Goal: Transaction & Acquisition: Purchase product/service

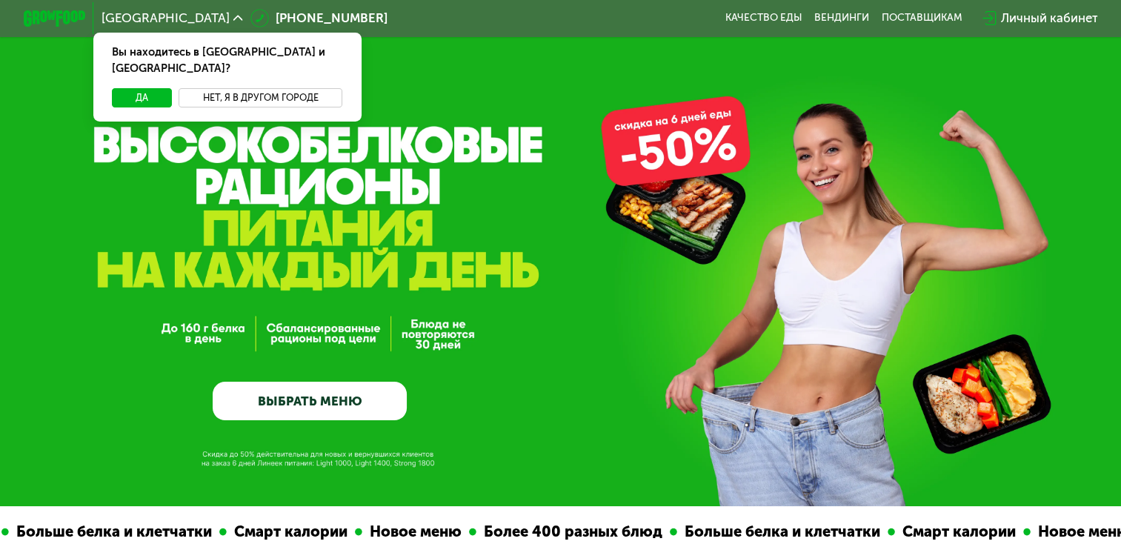
click at [267, 88] on button "Нет, я в другом городе" at bounding box center [261, 97] width 164 height 19
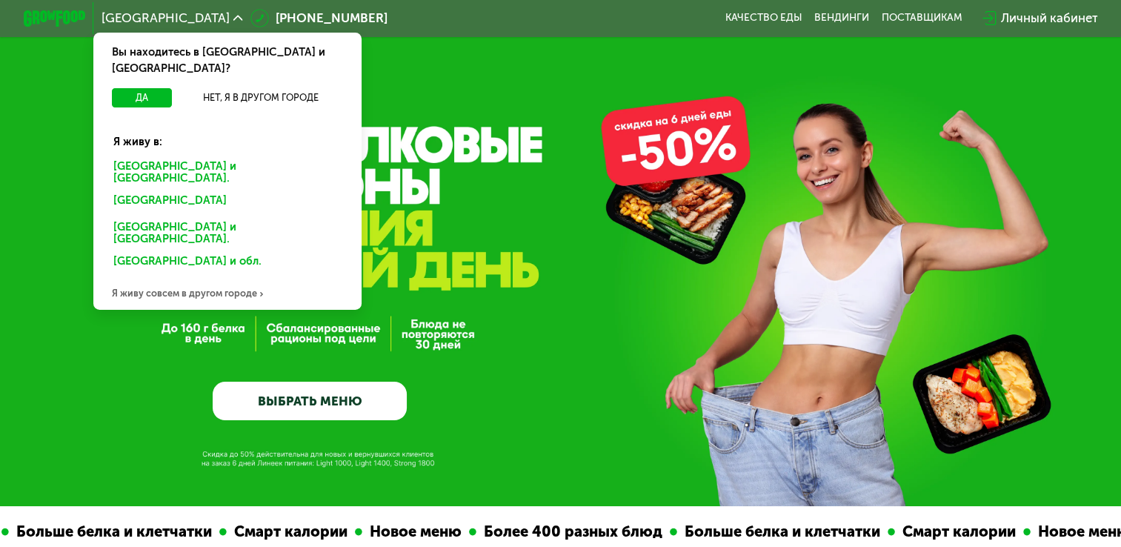
click at [214, 279] on div "Я живу совсем в другом городе" at bounding box center [226, 294] width 267 height 31
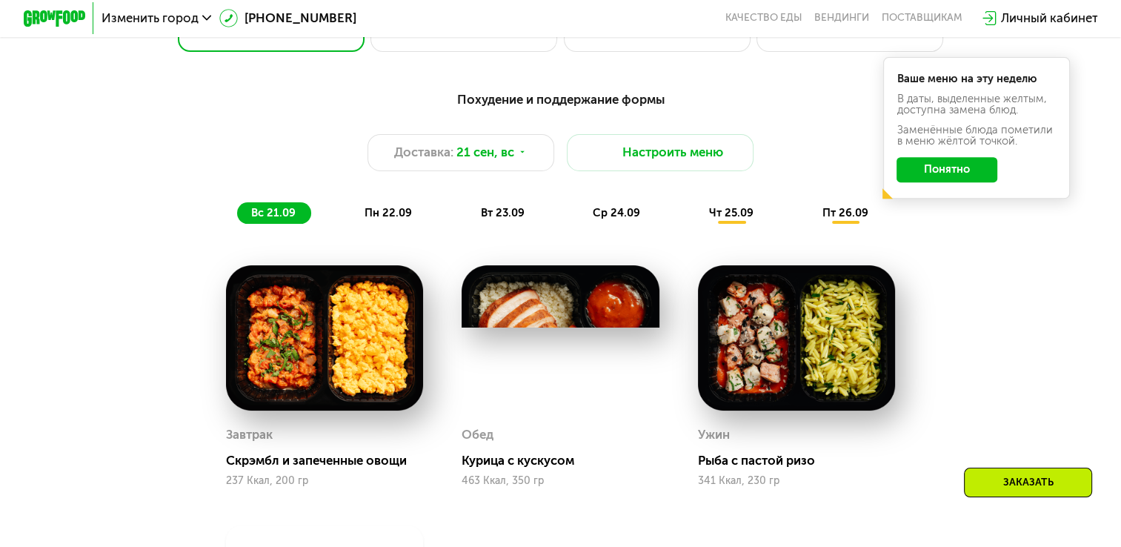
scroll to position [505, 0]
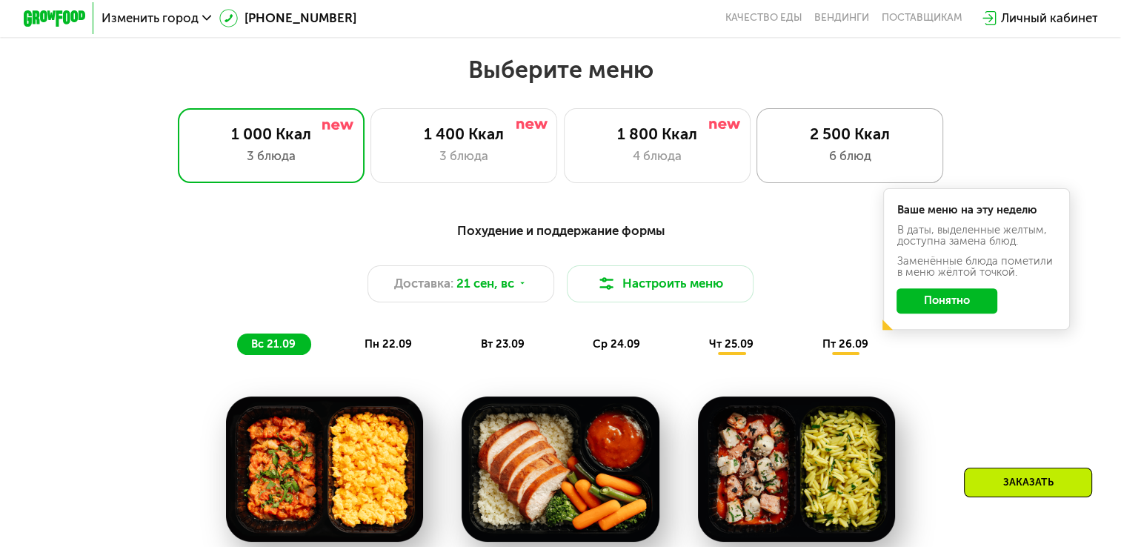
click at [843, 153] on div "6 блюд" at bounding box center [850, 156] width 154 height 19
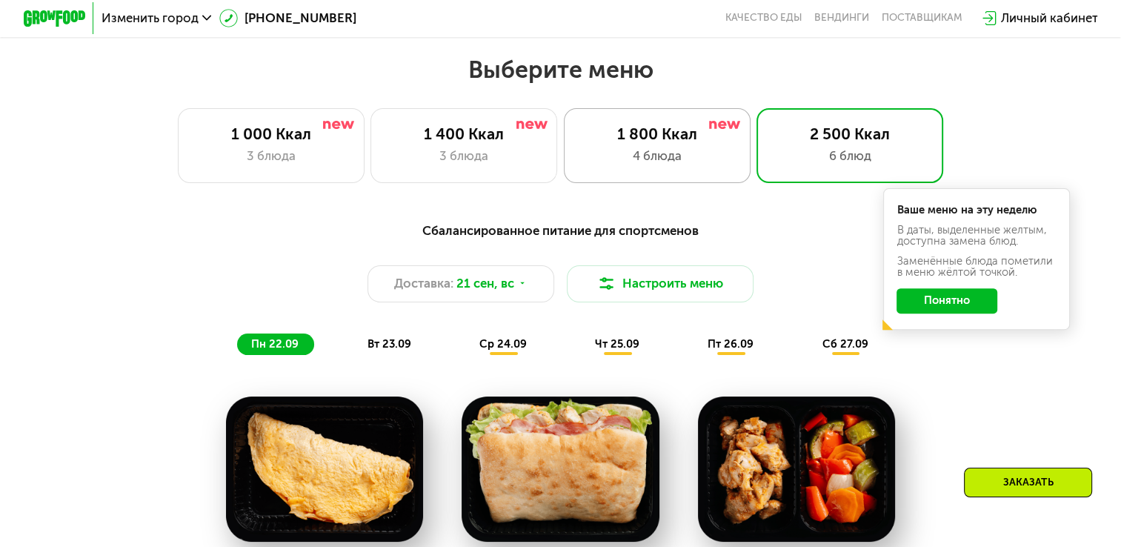
click at [649, 150] on div "1 800 Ккал 4 блюда" at bounding box center [657, 145] width 187 height 75
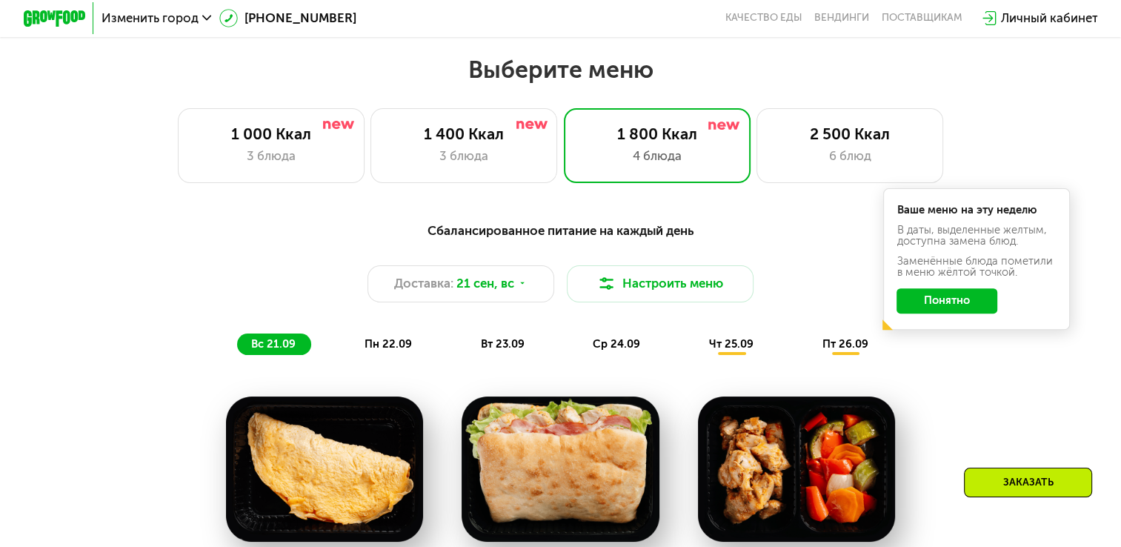
drag, startPoint x: 1120, startPoint y: 185, endPoint x: 1131, endPoint y: 186, distance: 11.9
click at [1120, 186] on html "Изменить город [PHONE_NUMBER] Качество еды [PERSON_NAME] поставщикам Личный каб…" at bounding box center [560, 426] width 1121 height 1863
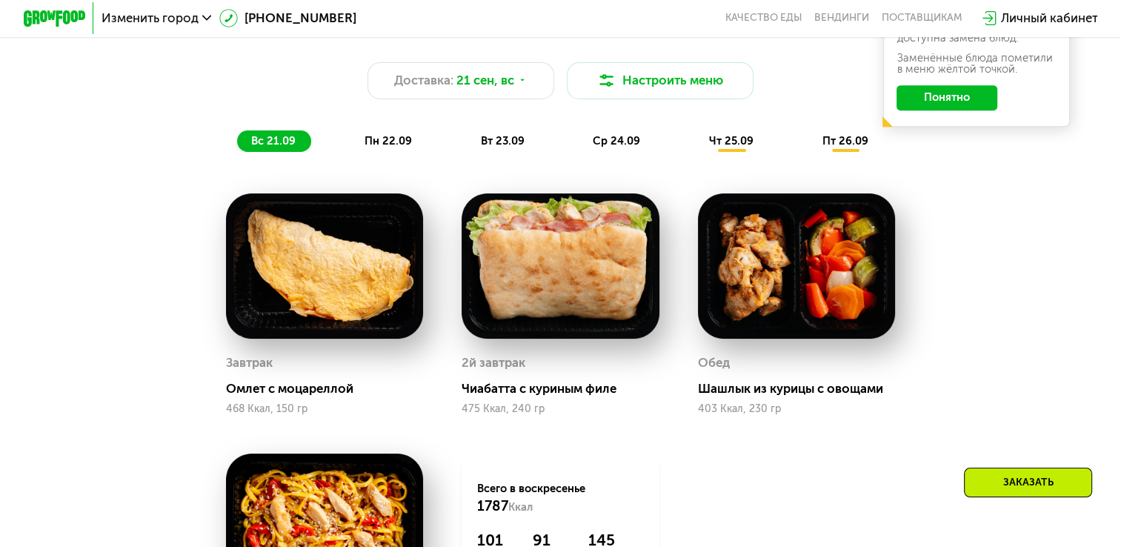
scroll to position [707, 0]
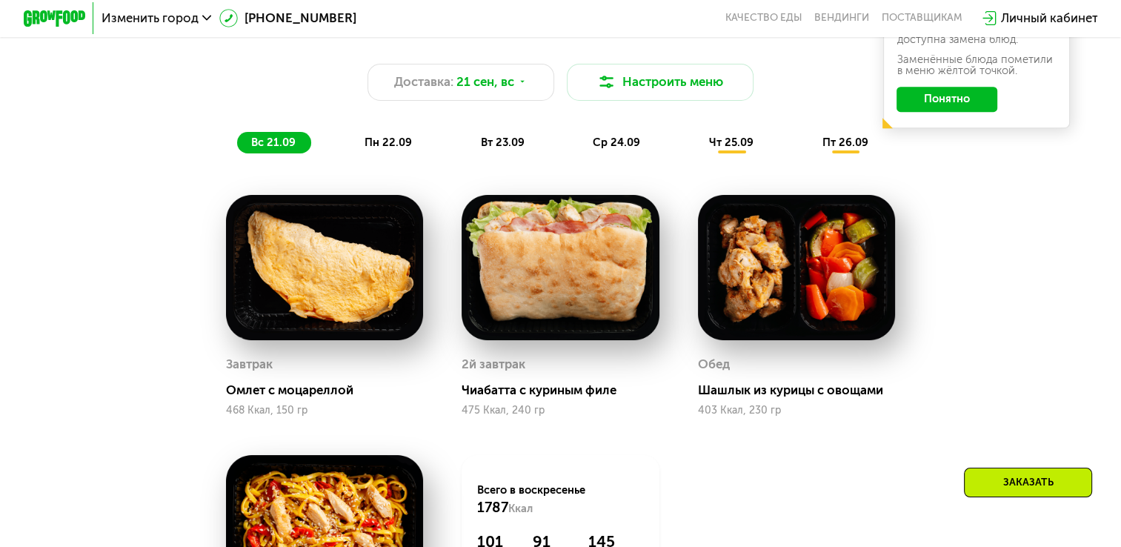
click at [399, 149] on span "пн 22.09" at bounding box center [388, 142] width 47 height 13
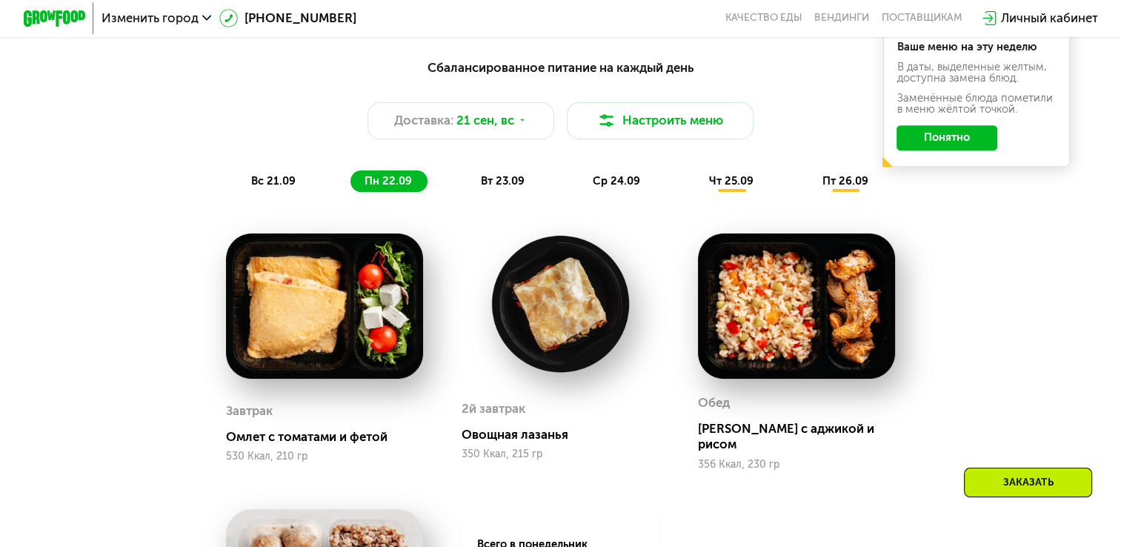
scroll to position [655, 0]
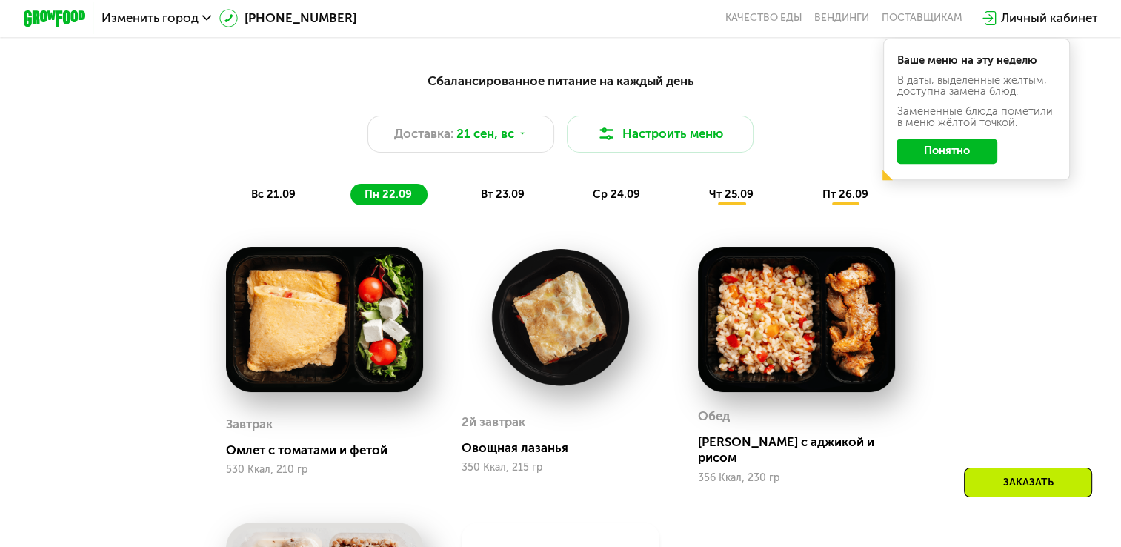
click at [517, 205] on div "вт 23.09" at bounding box center [503, 194] width 73 height 21
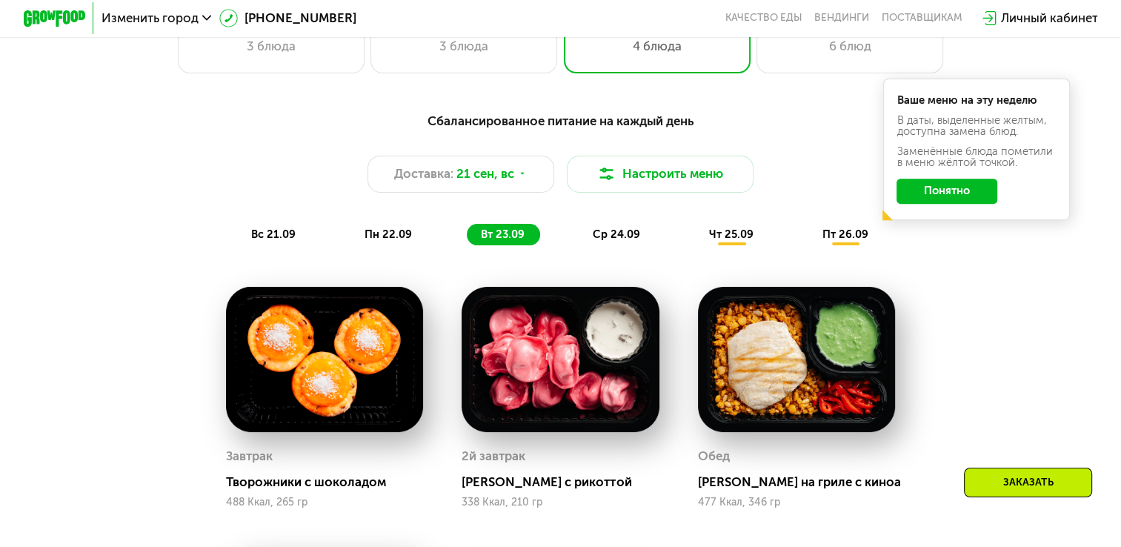
scroll to position [624, 0]
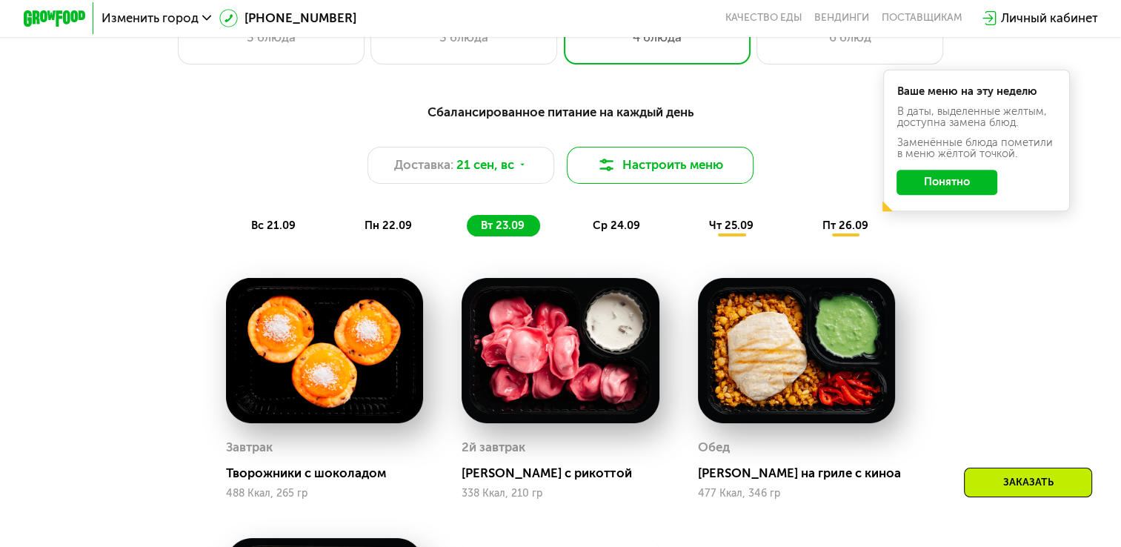
click at [645, 173] on button "Настроить меню" at bounding box center [660, 165] width 187 height 37
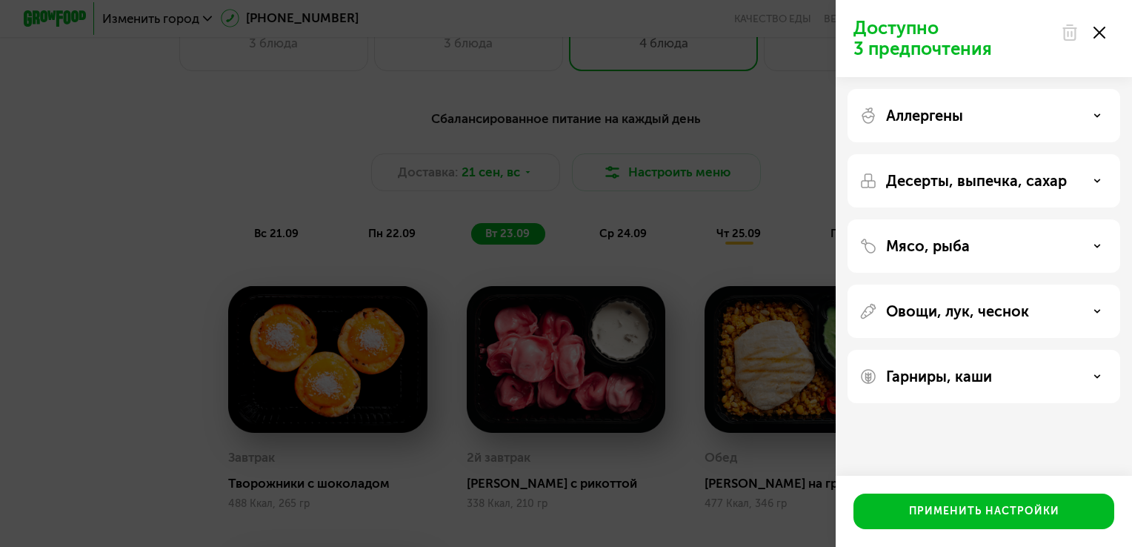
click at [954, 120] on p "Аллергены" at bounding box center [924, 116] width 77 height 18
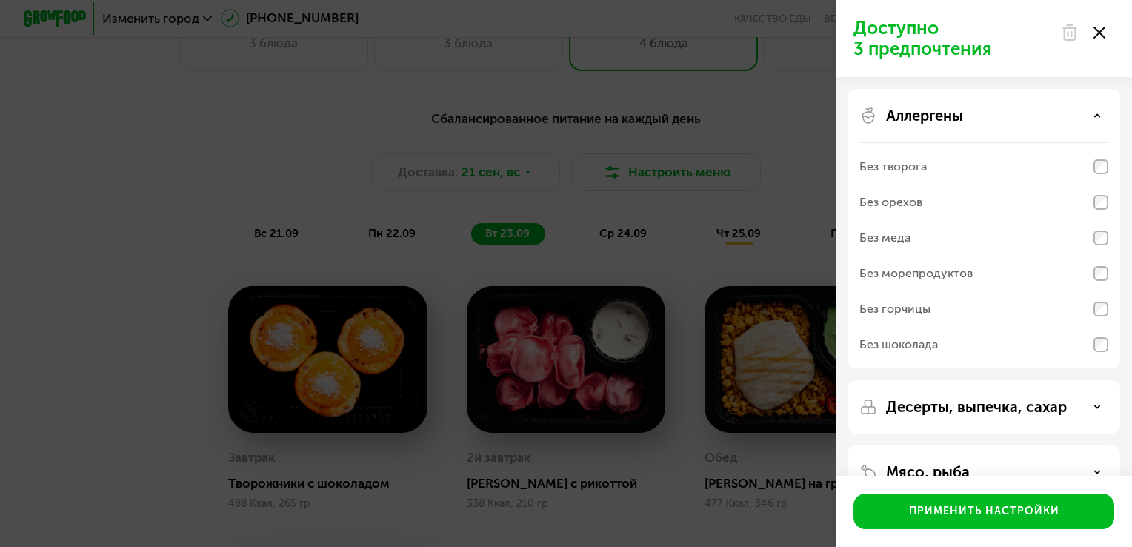
click at [919, 114] on p "Аллергены" at bounding box center [924, 116] width 77 height 18
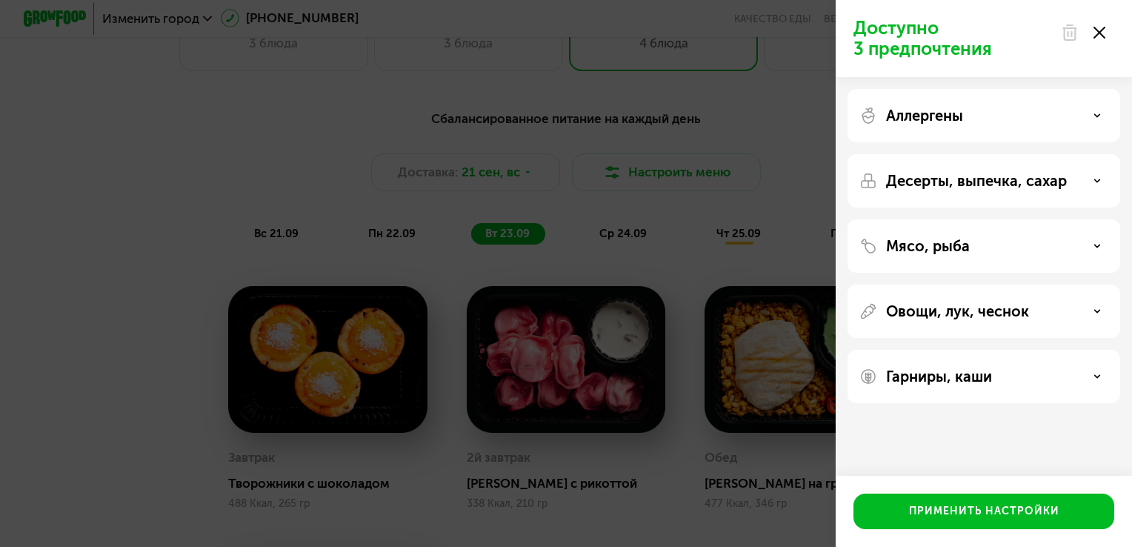
click at [1005, 182] on p "Десерты, выпечка, сахар" at bounding box center [976, 181] width 181 height 18
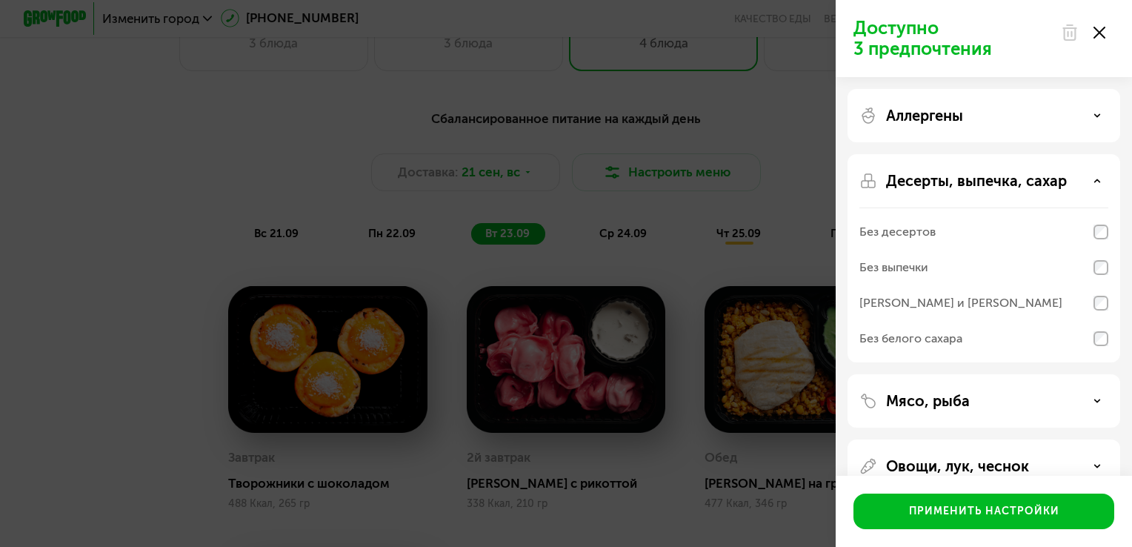
click at [1005, 182] on p "Десерты, выпечка, сахар" at bounding box center [976, 181] width 181 height 18
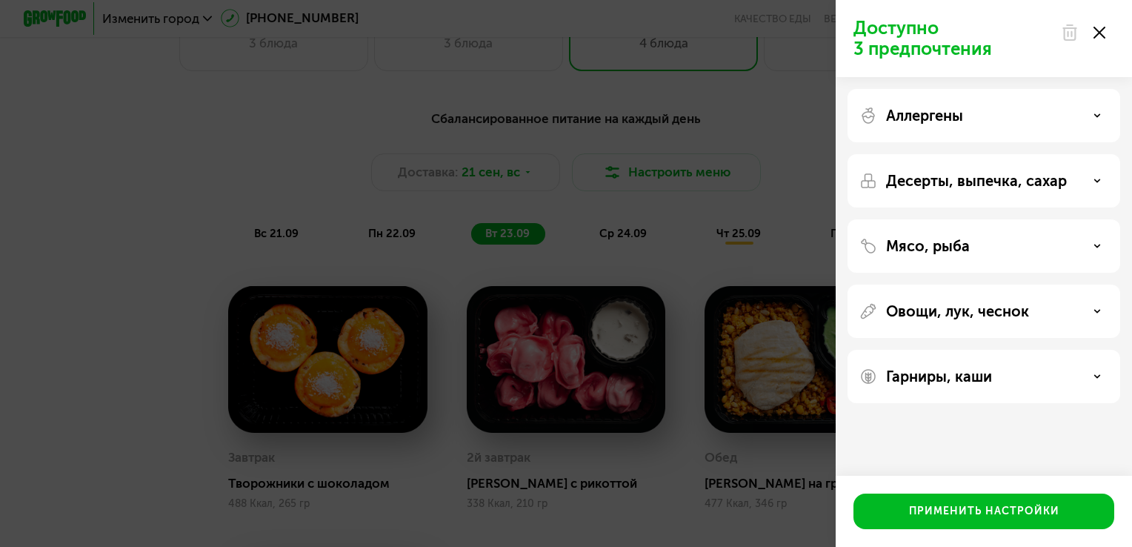
click at [948, 246] on p "Мясо, рыба" at bounding box center [928, 246] width 84 height 18
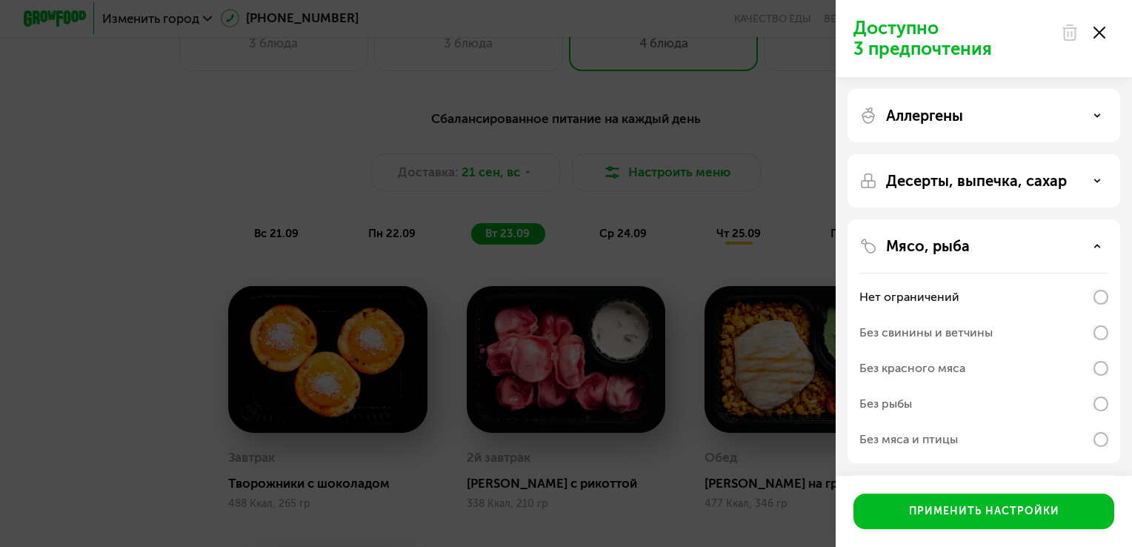
click at [948, 246] on p "Мясо, рыба" at bounding box center [928, 246] width 84 height 18
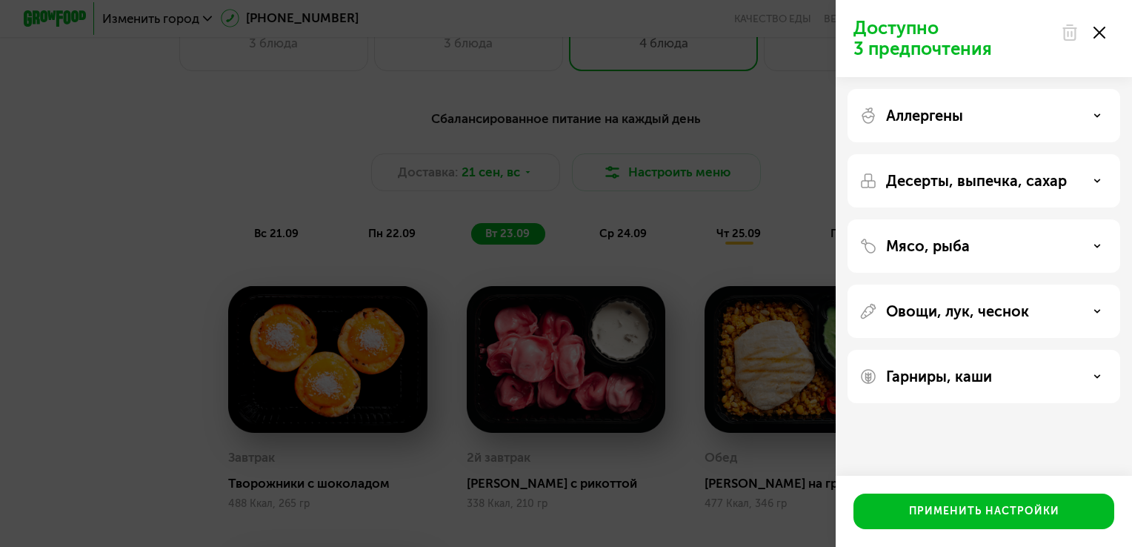
click at [969, 322] on div "Овощи, лук, чеснок" at bounding box center [984, 311] width 273 height 53
click at [969, 312] on p "Овощи, лук, чеснок" at bounding box center [957, 311] width 143 height 18
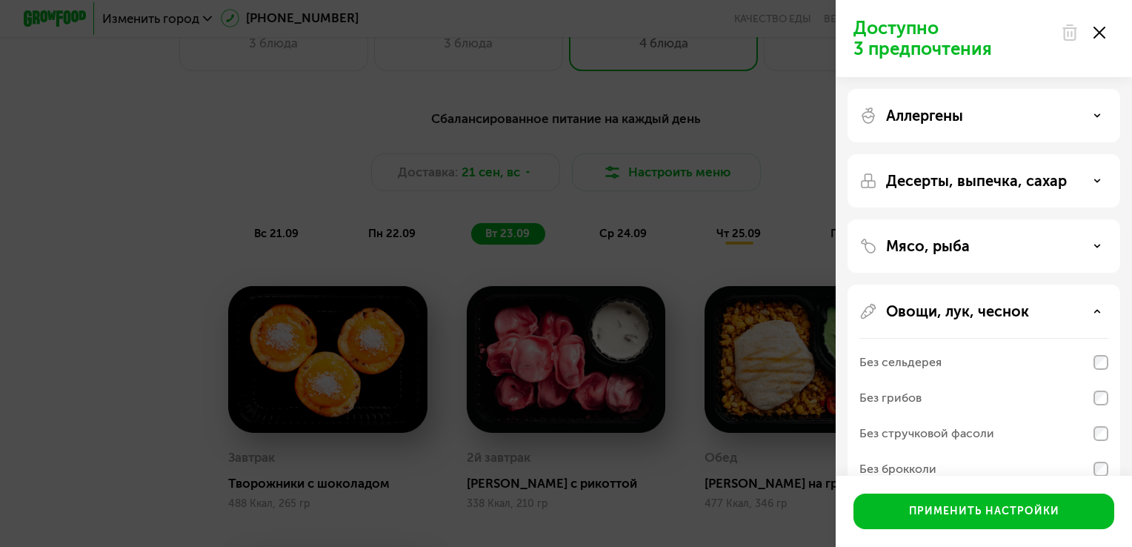
click at [969, 312] on p "Овощи, лук, чеснок" at bounding box center [957, 311] width 143 height 18
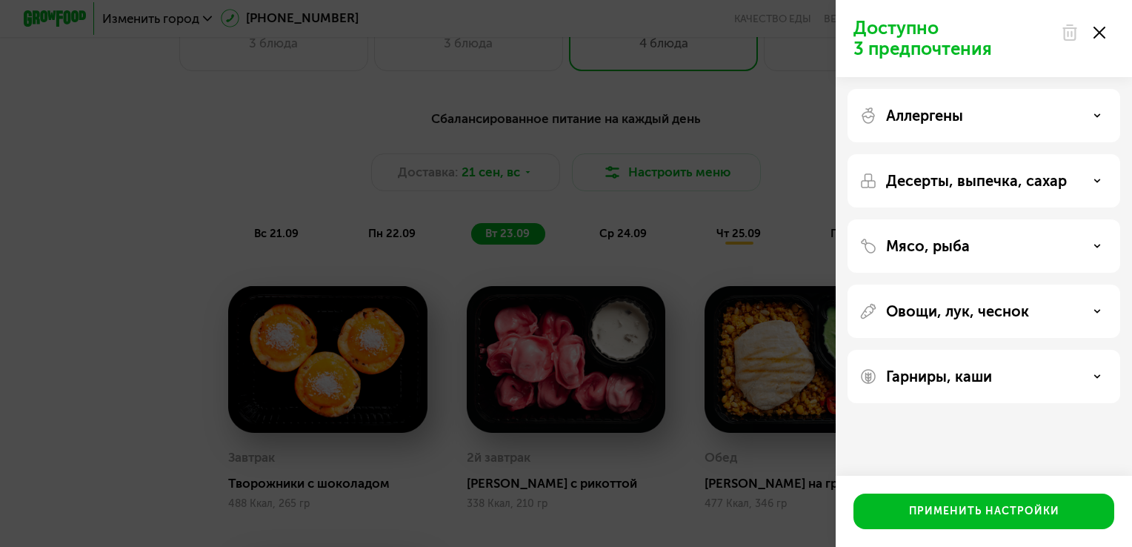
click at [943, 370] on p "Гарниры, каши" at bounding box center [939, 376] width 106 height 18
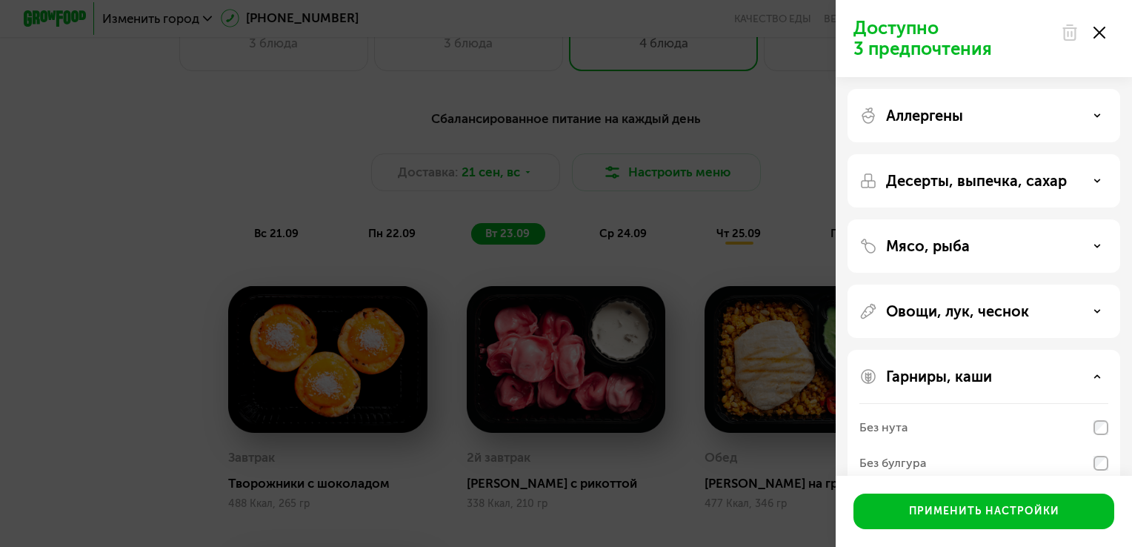
click at [1100, 29] on icon at bounding box center [1100, 33] width 12 height 12
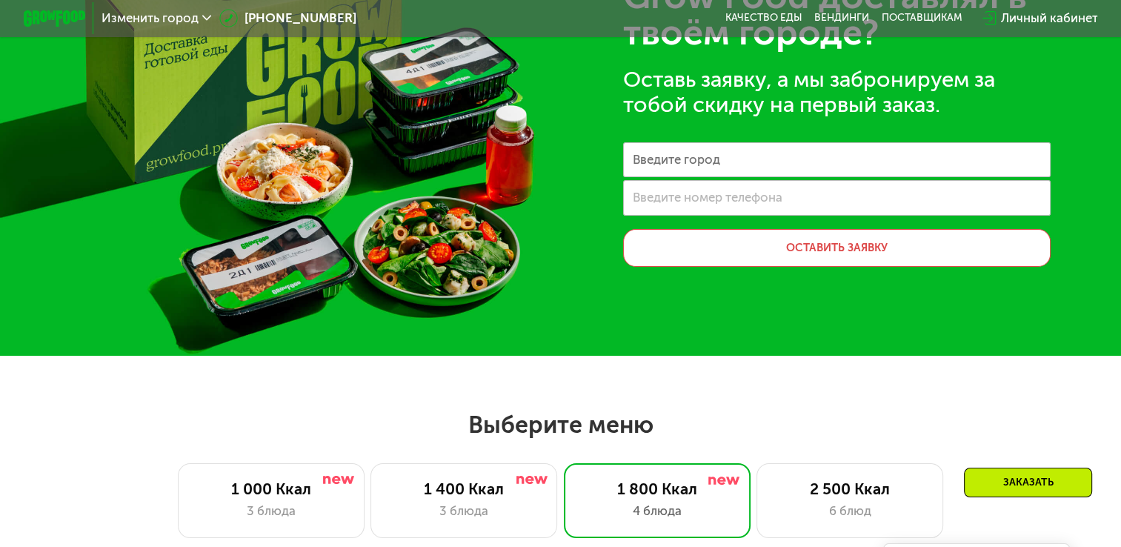
scroll to position [0, 0]
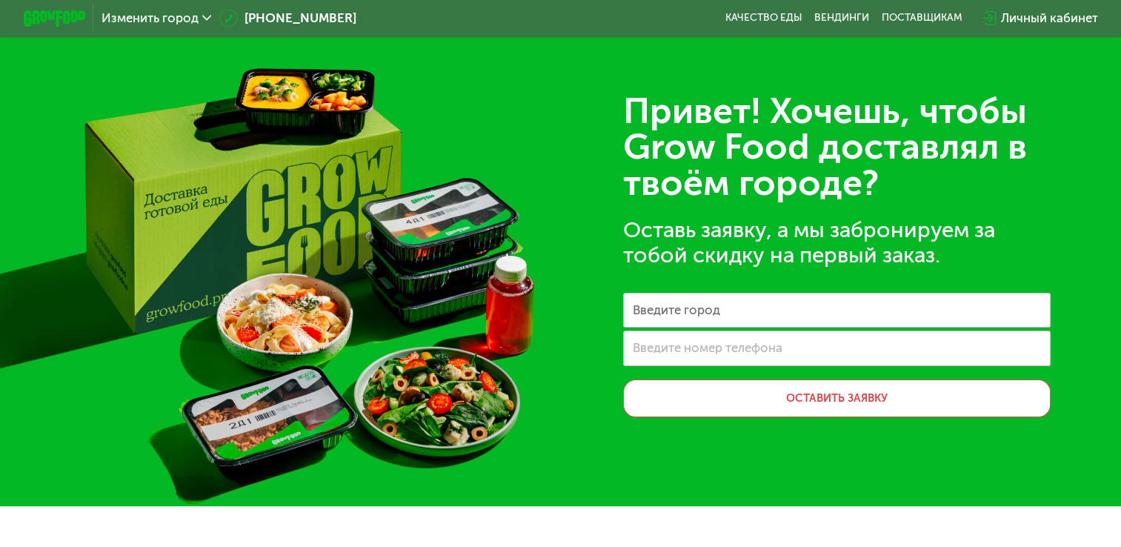
click at [206, 16] on icon at bounding box center [207, 18] width 10 height 10
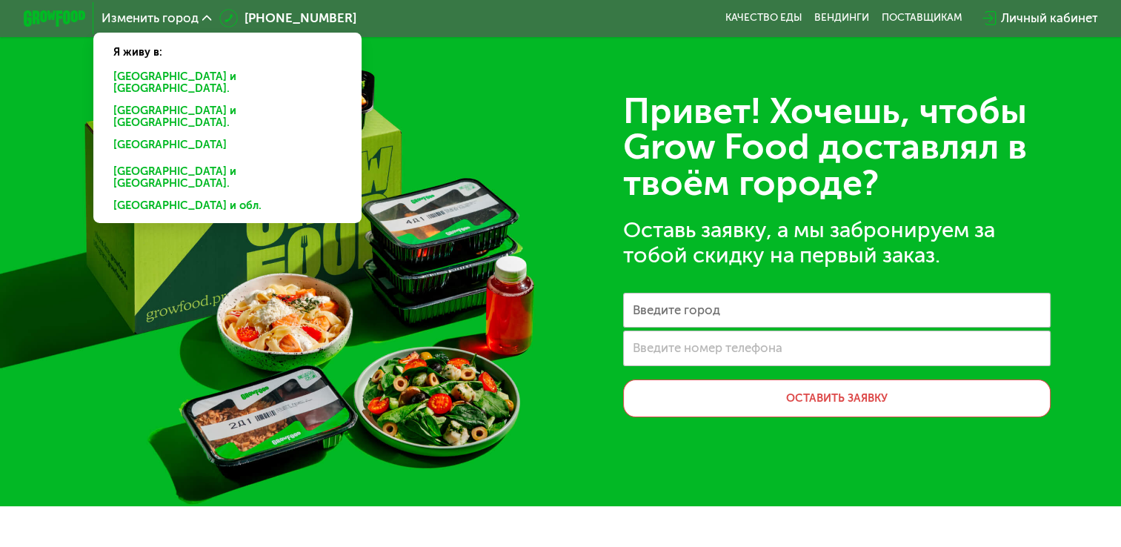
click at [444, 14] on div "Изменить город Я живу в: [GEOGRAPHIC_DATA] и [GEOGRAPHIC_DATA]. [GEOGRAPHIC_DAT…" at bounding box center [561, 18] width 1090 height 34
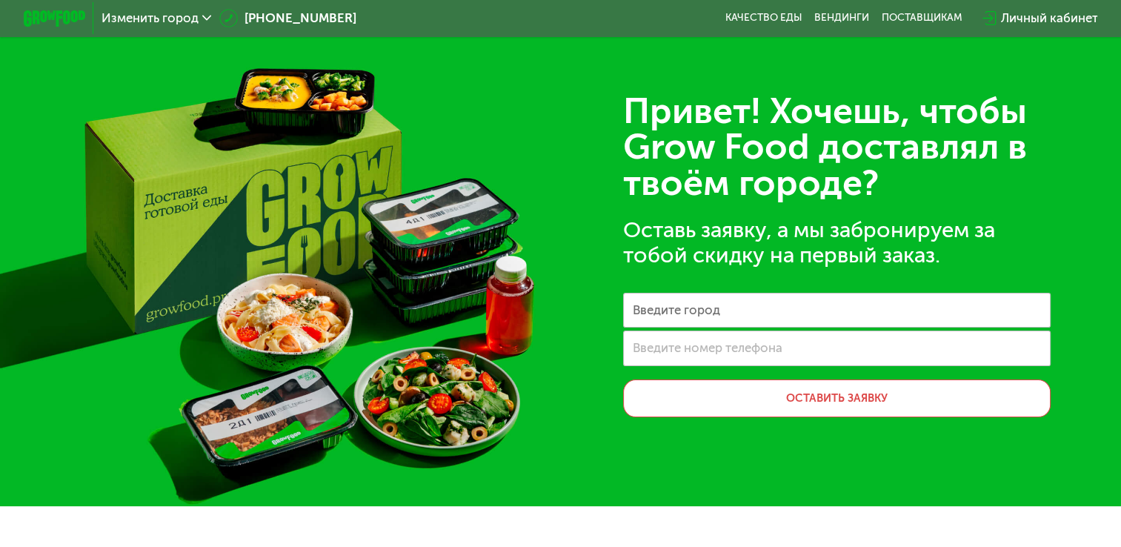
click at [50, 24] on img at bounding box center [54, 18] width 61 height 16
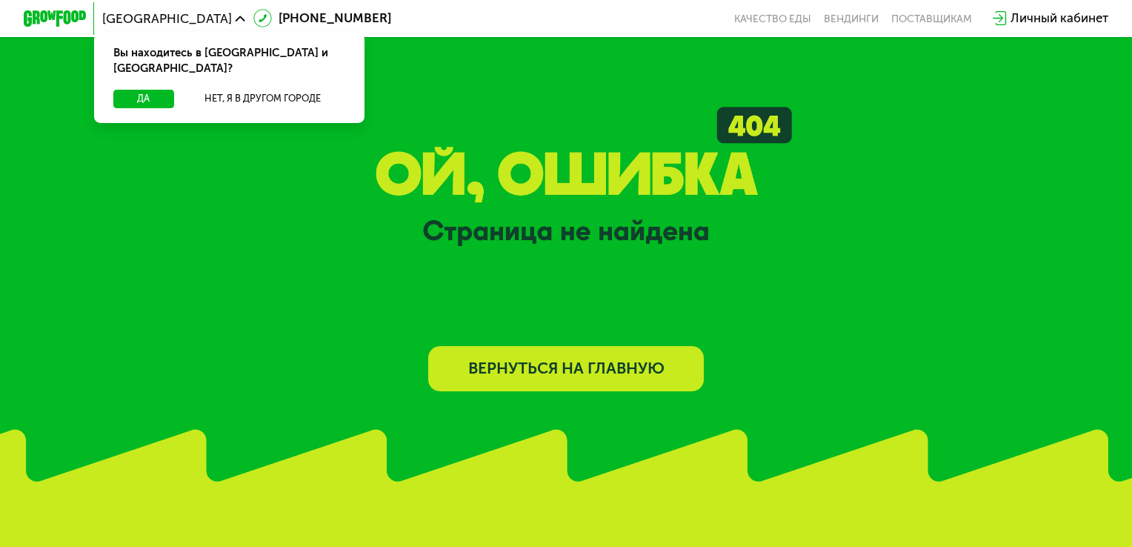
click at [516, 389] on link "Вернуться на главную" at bounding box center [565, 369] width 275 height 46
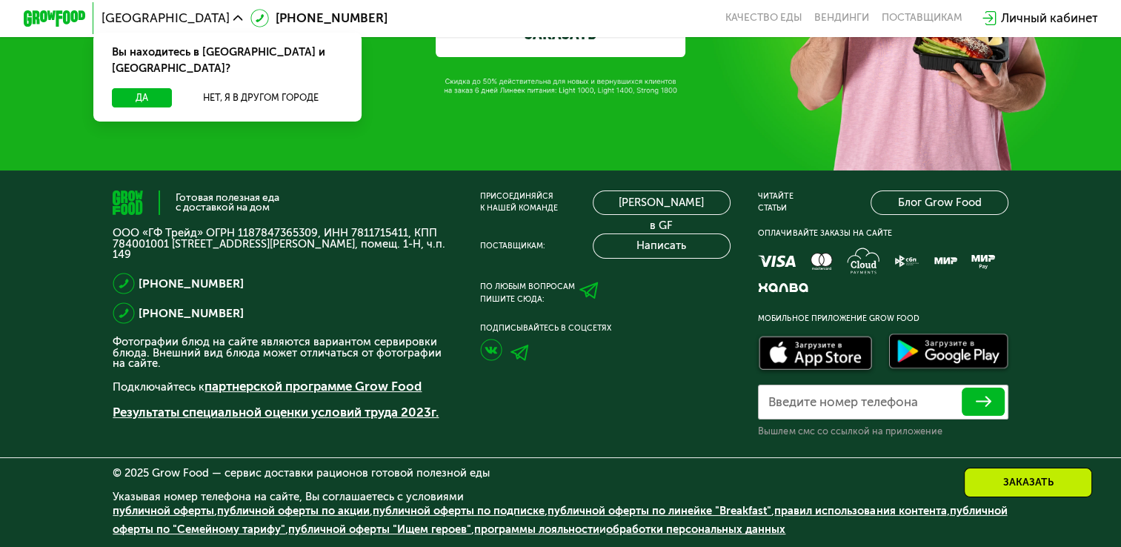
scroll to position [5046, 0]
